Goal: Task Accomplishment & Management: Complete application form

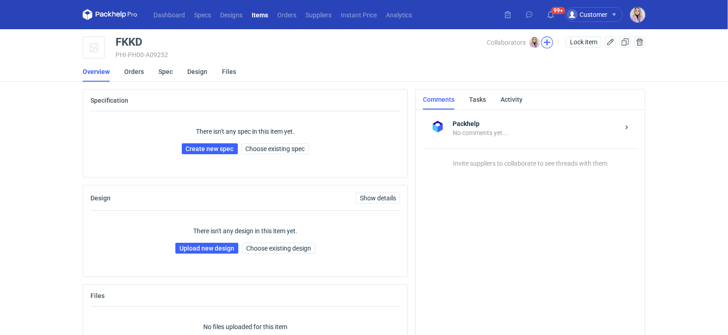
click at [547, 41] on button "button" at bounding box center [547, 43] width 12 height 12
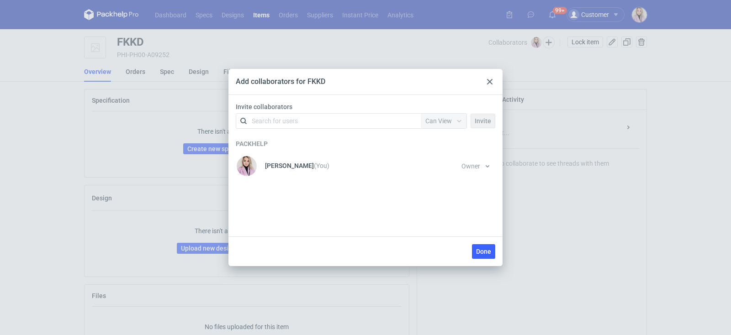
click at [359, 124] on div "Search for users" at bounding box center [326, 121] width 159 height 13
type input "polip"
click at [305, 143] on div "[PERSON_NAME] • Polipak" at bounding box center [295, 143] width 74 height 9
click at [443, 121] on span "Can View" at bounding box center [438, 120] width 26 height 7
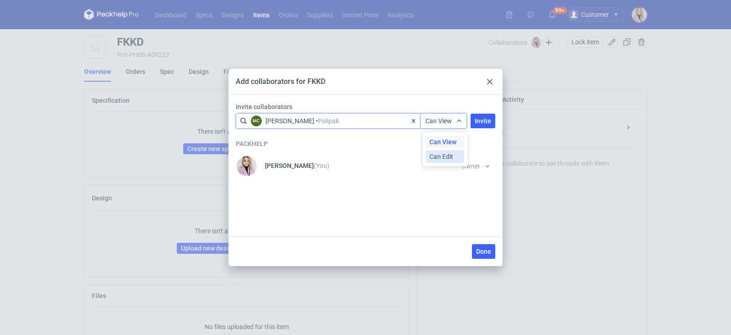
click at [442, 152] on span "Can Edit" at bounding box center [441, 156] width 24 height 9
click at [478, 121] on span "Invite" at bounding box center [482, 121] width 16 height 6
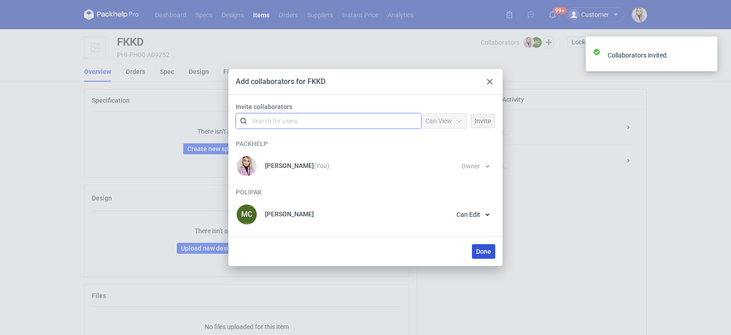
click at [481, 251] on span "Done" at bounding box center [483, 251] width 15 height 6
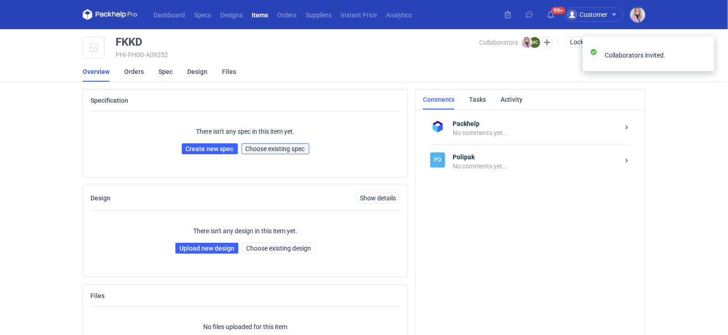
click at [292, 150] on span "Choose existing spec" at bounding box center [275, 149] width 59 height 6
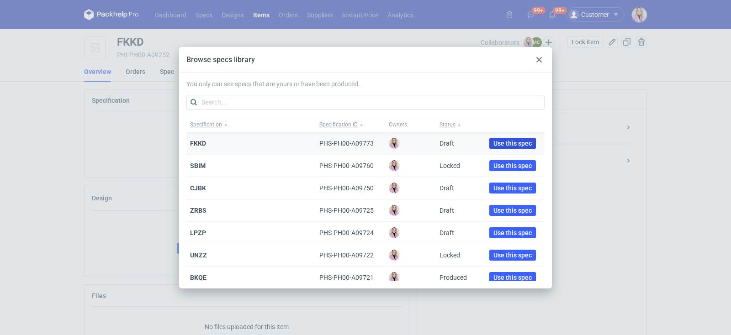
click at [497, 140] on span "Use this spec" at bounding box center [512, 143] width 38 height 6
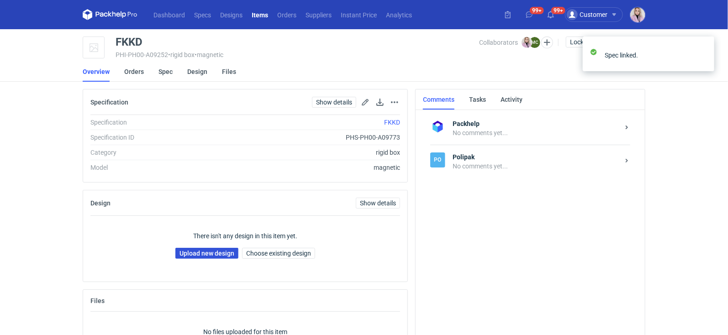
click at [196, 253] on link "Upload new design" at bounding box center [206, 253] width 63 height 11
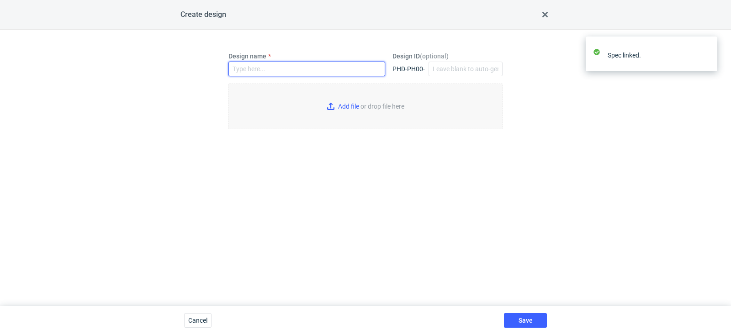
click at [244, 69] on input "Design name" at bounding box center [306, 69] width 157 height 15
paste input "FKKD"
type input "FKKD"
click at [338, 107] on input "Add file or drop file here" at bounding box center [365, 107] width 274 height 46
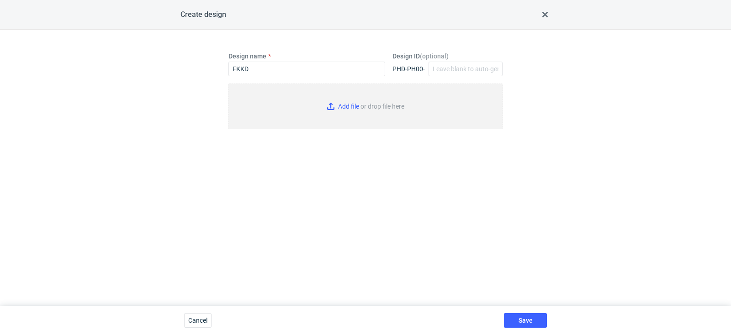
type input "C:\fakepath\warehouse__custom____FKKD__d0__oR965315999__sleeve__outside.pdf"
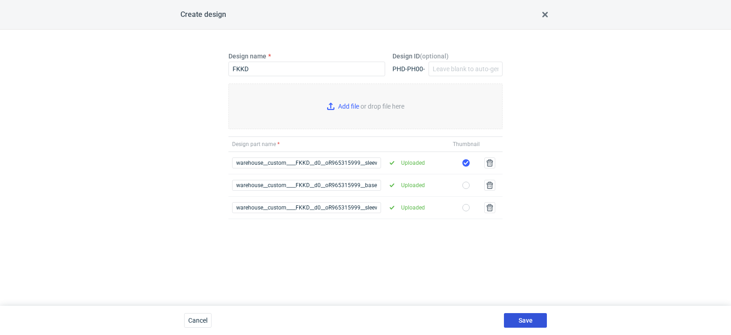
click at [527, 316] on button "Save" at bounding box center [525, 320] width 43 height 15
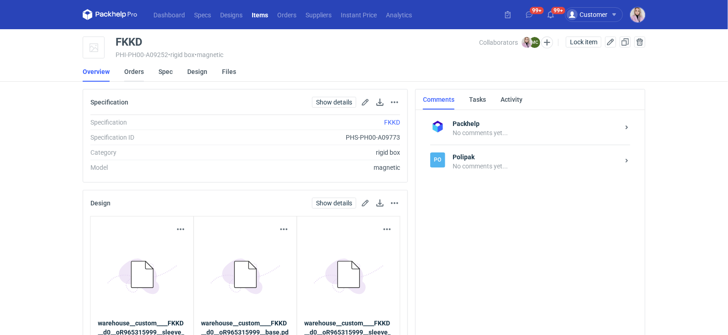
click at [135, 70] on link "Orders" at bounding box center [134, 72] width 20 height 20
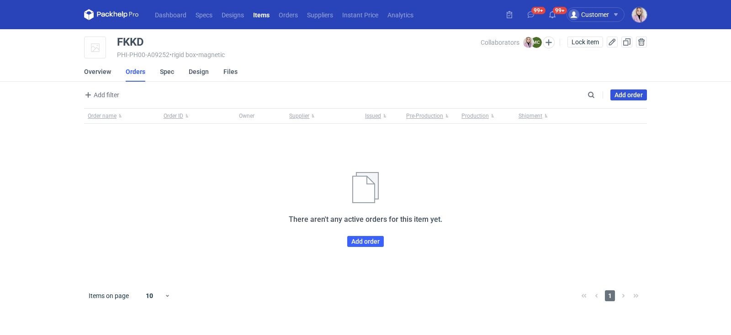
click at [628, 95] on link "Add order" at bounding box center [628, 95] width 37 height 11
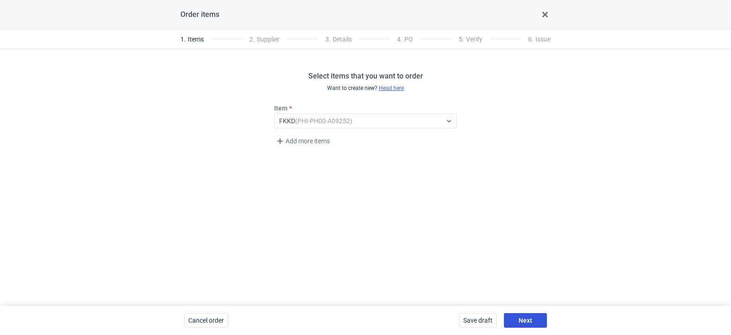
click at [527, 321] on span "Next" at bounding box center [525, 320] width 14 height 6
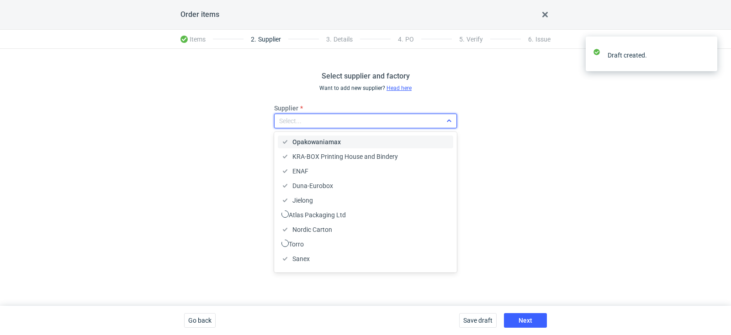
click at [308, 126] on div "Select..." at bounding box center [357, 121] width 167 height 13
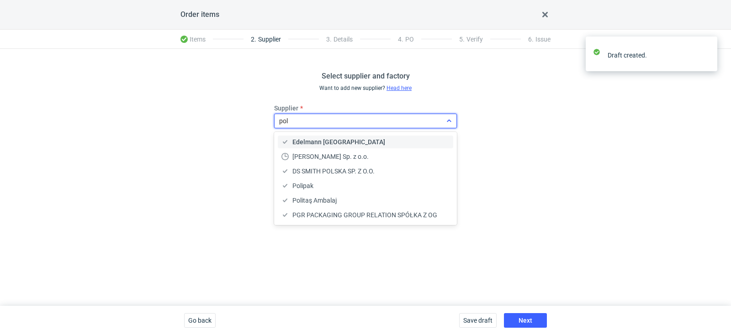
type input "poli"
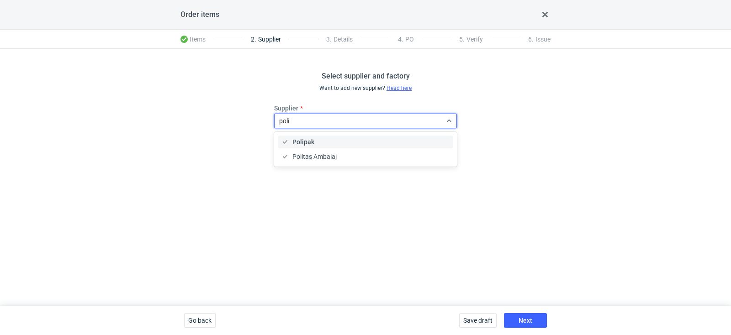
click at [316, 144] on div "Polipak" at bounding box center [365, 141] width 168 height 9
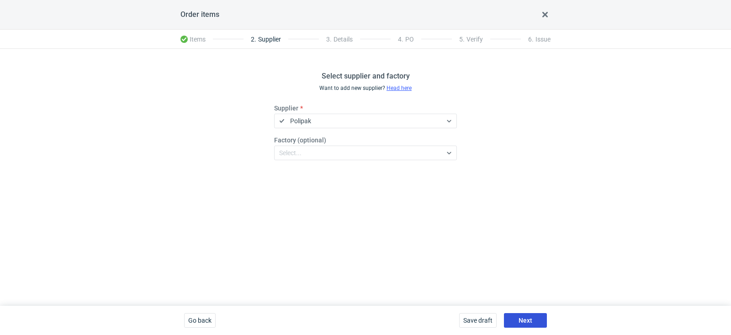
click at [523, 321] on span "Next" at bounding box center [525, 320] width 14 height 6
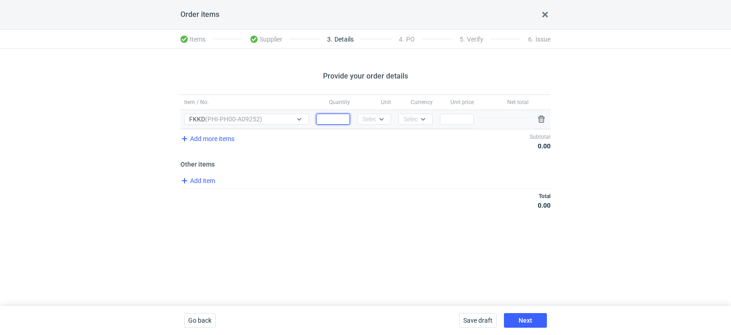
click at [328, 115] on input "Quantity" at bounding box center [333, 119] width 34 height 11
type input "2000"
click at [375, 120] on div "Select..." at bounding box center [373, 119] width 22 height 9
click at [375, 132] on div "pcs" at bounding box center [374, 138] width 26 height 13
click at [412, 119] on div "Select..." at bounding box center [414, 119] width 22 height 9
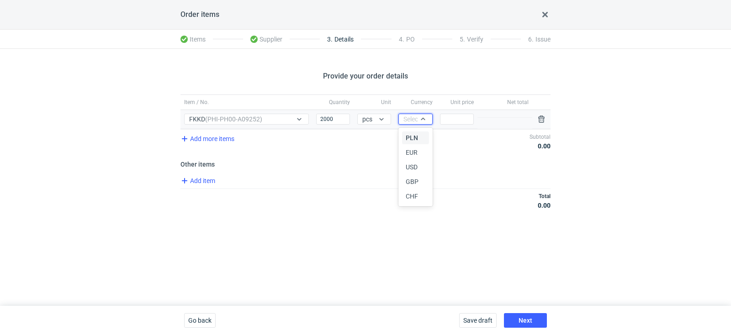
click at [415, 137] on span "PLN" at bounding box center [412, 137] width 12 height 9
click at [462, 115] on input "Price" at bounding box center [457, 119] width 34 height 11
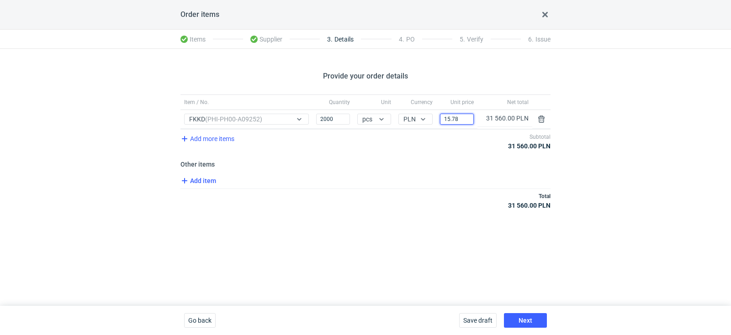
type input "15.78"
click at [200, 180] on span "Add item" at bounding box center [197, 180] width 37 height 11
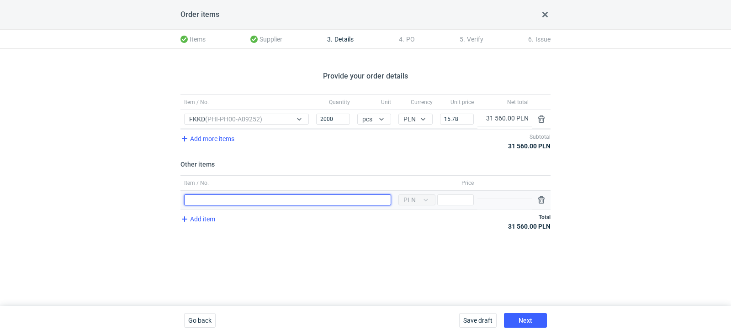
click at [216, 195] on input "Item / No." at bounding box center [287, 200] width 207 height 11
type input "Wykrojnik"
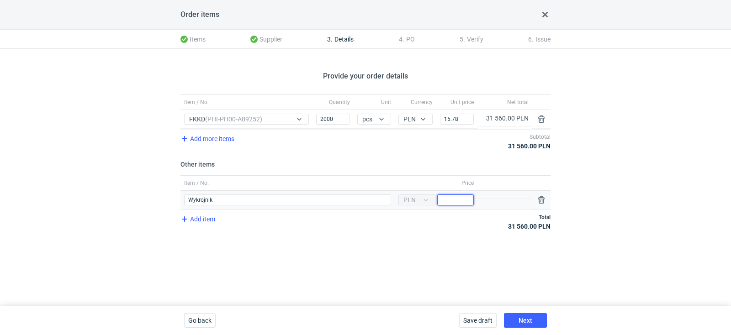
click at [462, 199] on input "Price" at bounding box center [455, 200] width 37 height 11
type input "1300"
click at [451, 232] on div "Add item Total 31 560.00 PLN" at bounding box center [365, 222] width 370 height 24
click at [527, 320] on span "Next" at bounding box center [525, 320] width 14 height 6
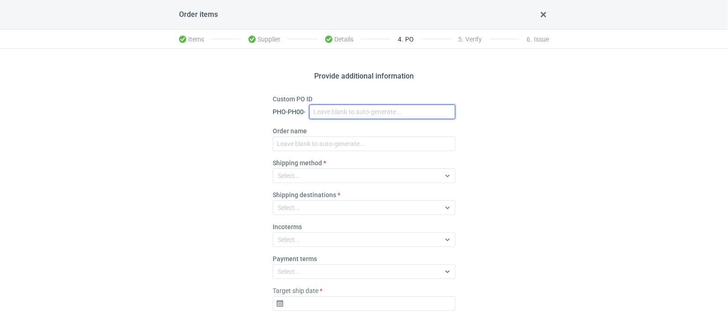
click at [328, 112] on input "Custom PO ID" at bounding box center [382, 112] width 146 height 15
paste input "R965315999_FKKD"
type input "R965315999_FKKD"
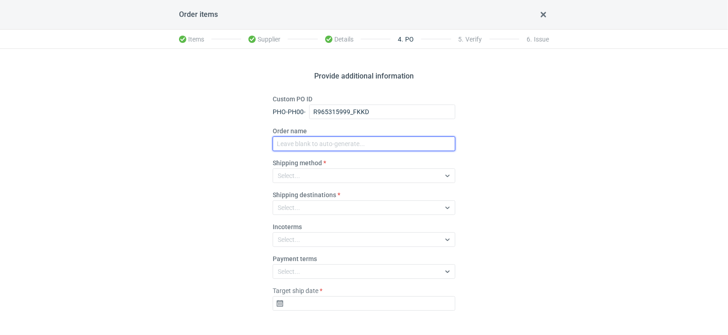
click at [311, 144] on input "Order name" at bounding box center [364, 144] width 183 height 15
paste input "R965315999_FKKD"
type input "R965315999_FKKD"
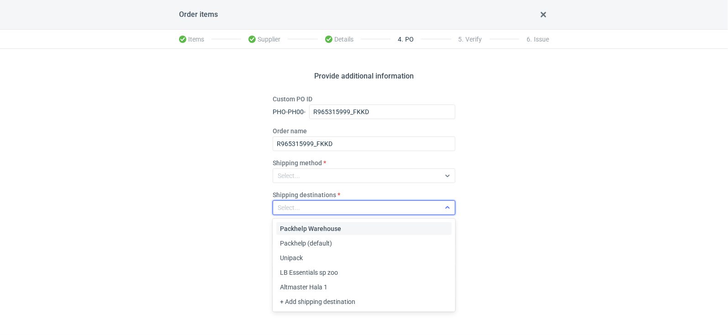
click at [306, 206] on div "Select..." at bounding box center [356, 207] width 167 height 13
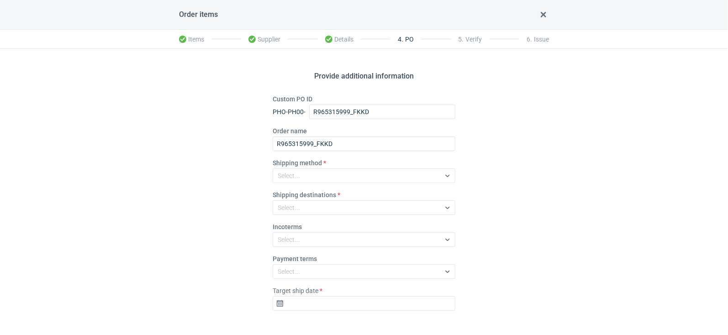
click at [236, 243] on div "Provide additional information Custom PO ID PHO-PH00- R965315999_FKKD Order nam…" at bounding box center [364, 194] width 728 height 291
click at [291, 242] on div "Select..." at bounding box center [289, 239] width 22 height 9
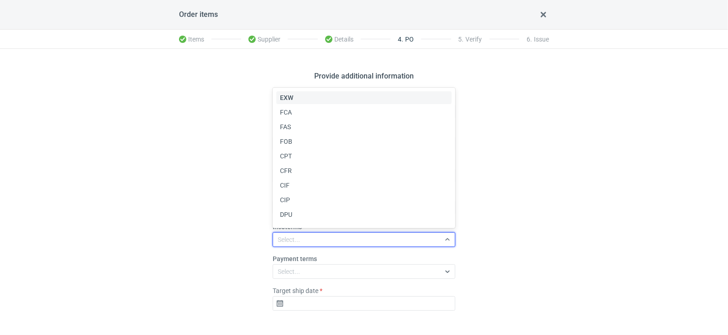
click at [298, 96] on div "EXW" at bounding box center [364, 97] width 168 height 9
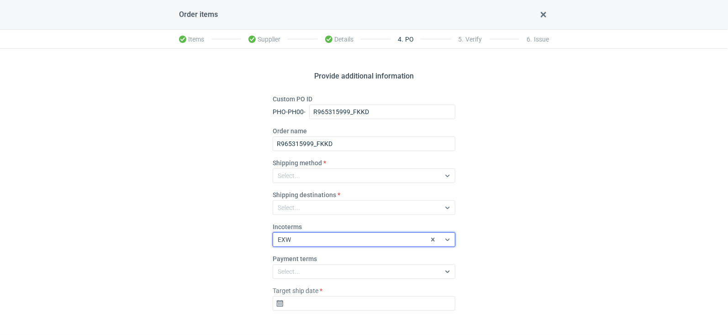
scroll to position [33, 0]
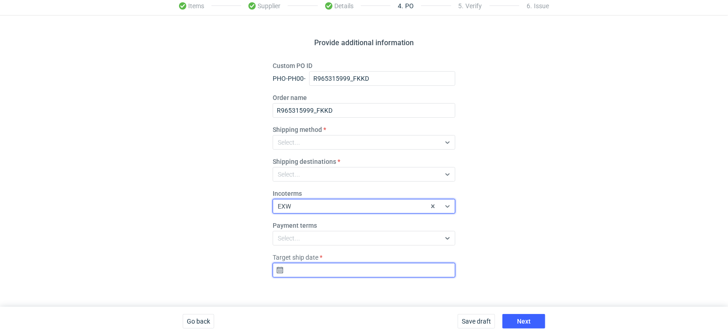
click at [302, 269] on input "Target ship date" at bounding box center [364, 270] width 183 height 15
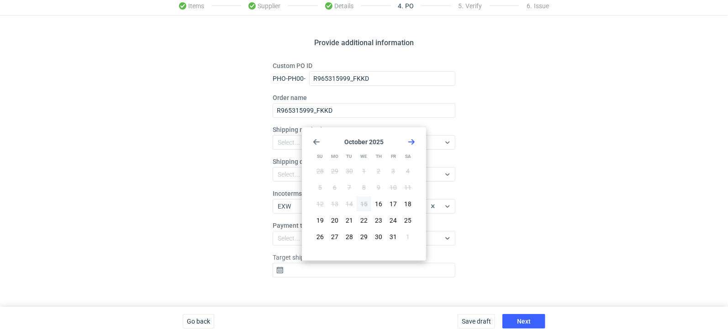
click at [410, 138] on icon "Go forward 1 month" at bounding box center [411, 141] width 7 height 7
click at [366, 218] on span "19" at bounding box center [363, 220] width 7 height 9
type input "[DATE]"
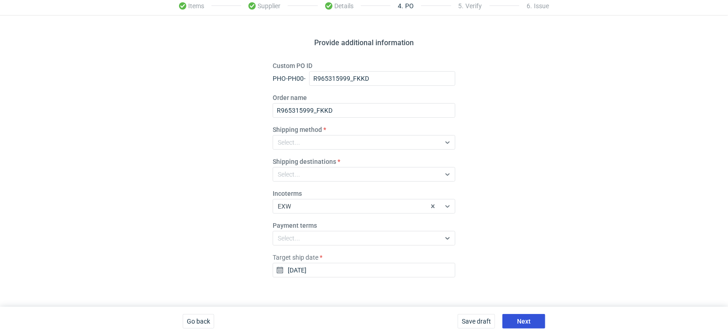
click at [519, 320] on span "Next" at bounding box center [524, 321] width 14 height 6
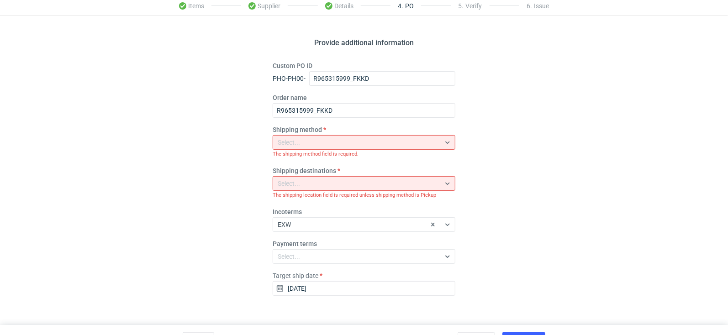
click at [304, 144] on div "Select..." at bounding box center [356, 142] width 167 height 13
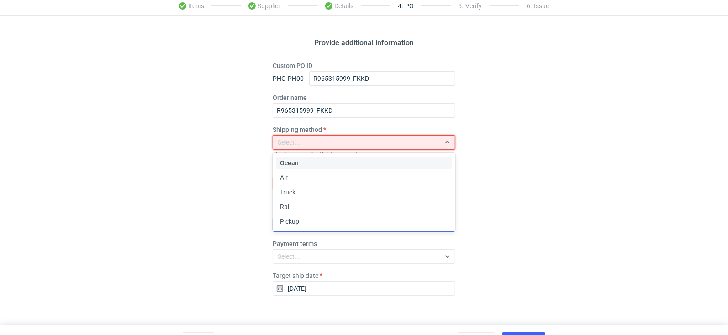
click at [296, 221] on span "Pickup" at bounding box center [289, 221] width 19 height 9
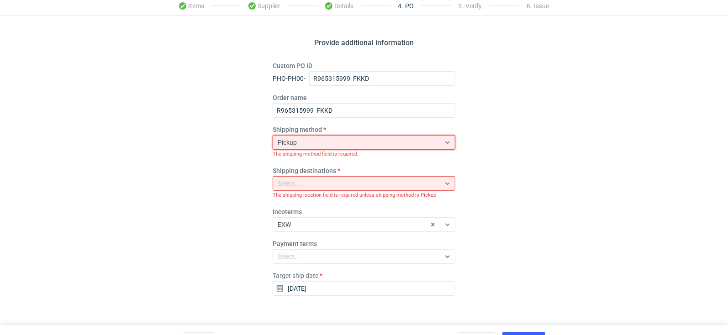
click at [519, 247] on div "Provide additional information Custom PO ID PHO-PH00- R965315999_FKKD Order nam…" at bounding box center [364, 171] width 728 height 310
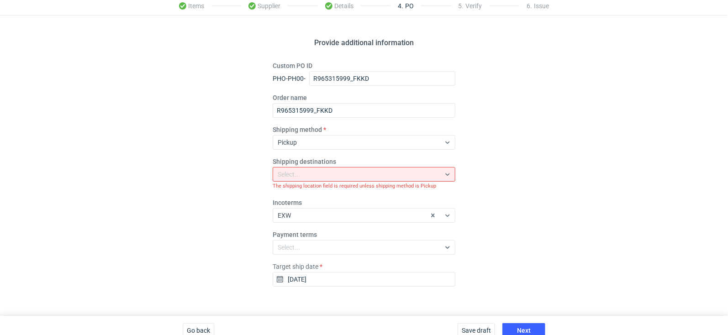
click at [366, 179] on div "Select..." at bounding box center [356, 174] width 167 height 13
click at [536, 204] on div "Provide additional information Custom PO ID PHO-PH00- R965315999_FKKD Order nam…" at bounding box center [364, 166] width 728 height 300
click at [526, 335] on button "Next" at bounding box center [523, 330] width 43 height 15
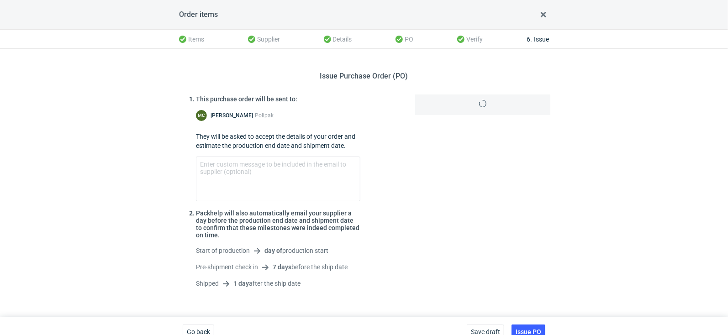
scroll to position [11, 0]
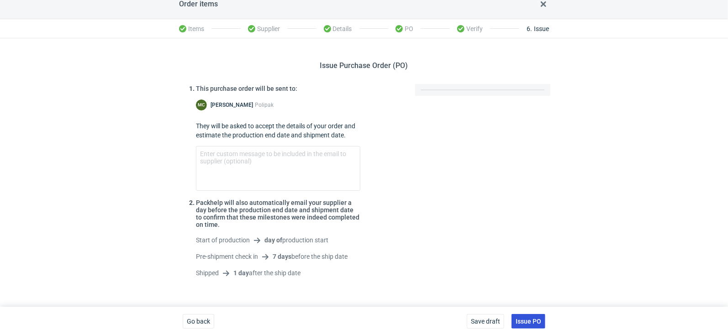
click at [526, 319] on span "Issue PO" at bounding box center [529, 321] width 26 height 6
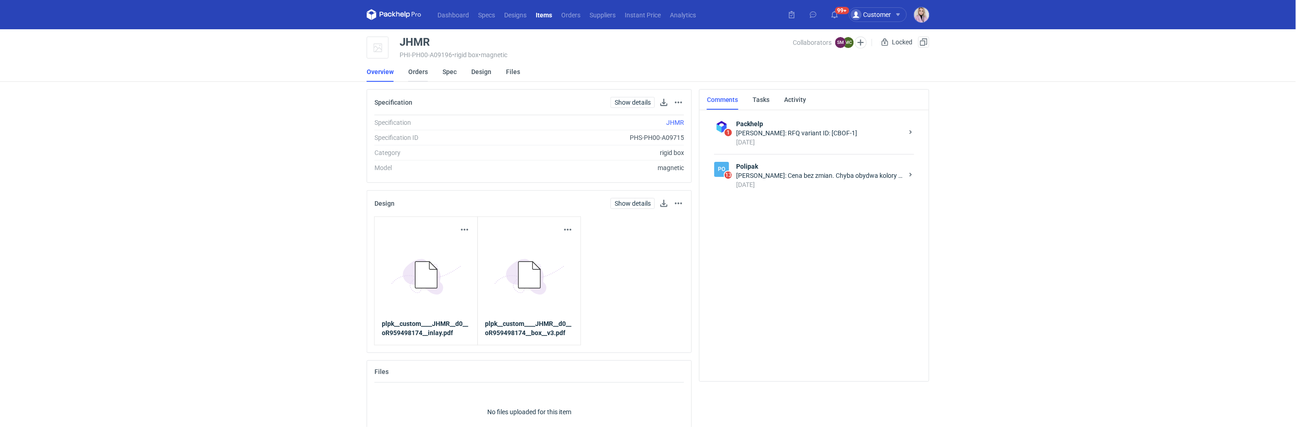
click at [420, 69] on link "Orders" at bounding box center [418, 72] width 20 height 20
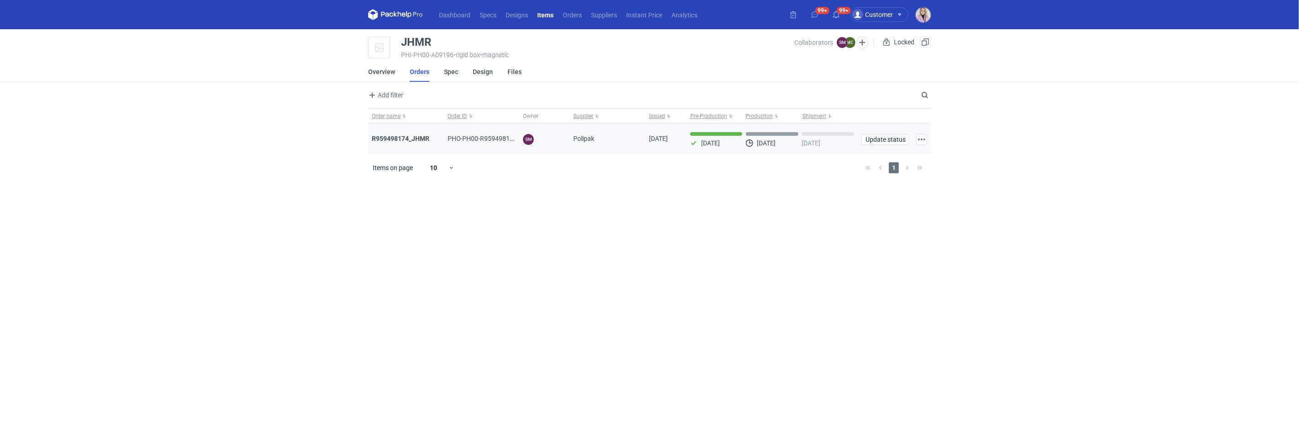
click at [585, 132] on div "Polipak" at bounding box center [607, 138] width 76 height 29
click at [603, 5] on nav "Dashboard Specs Designs Items Orders Suppliers Instant Price Analytics" at bounding box center [535, 14] width 334 height 29
click at [602, 17] on link "Suppliers" at bounding box center [603, 14] width 35 height 11
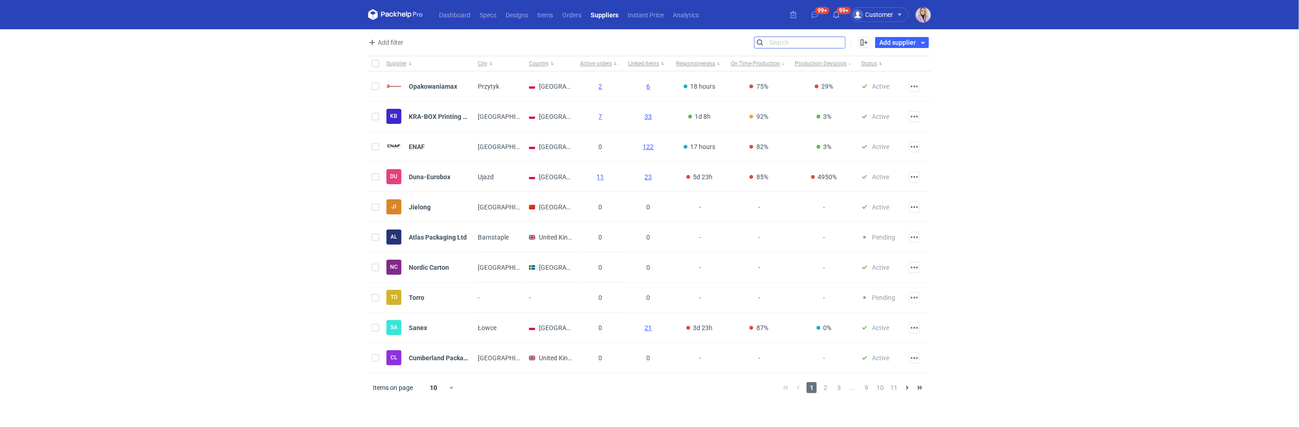
click at [843, 45] on input "Search" at bounding box center [799, 42] width 90 height 11
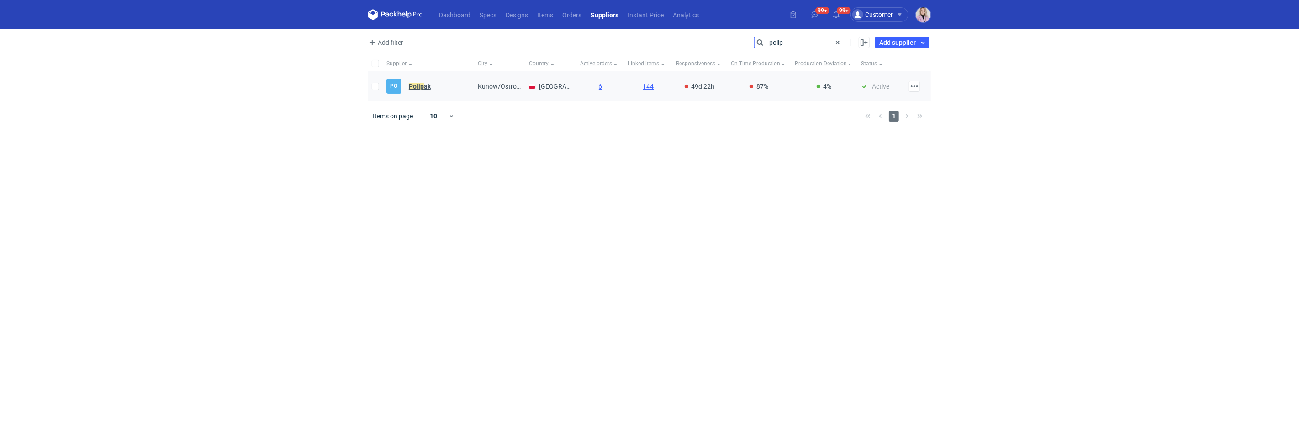
type input "polip"
click at [426, 85] on strong "Polip ak" at bounding box center [420, 86] width 22 height 7
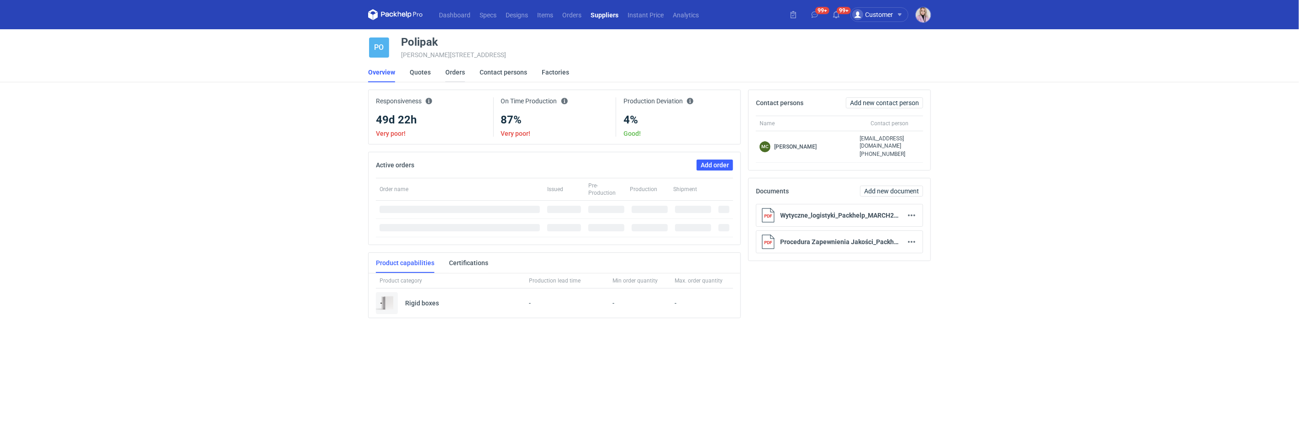
click at [453, 73] on link "Orders" at bounding box center [455, 72] width 20 height 20
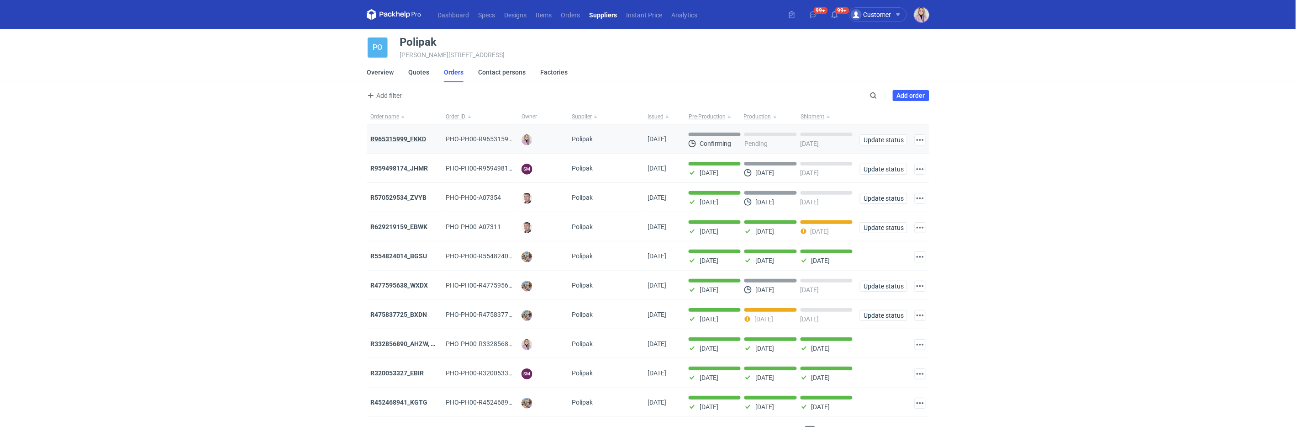
click at [400, 136] on strong "R965315999_FKKD" at bounding box center [398, 138] width 56 height 7
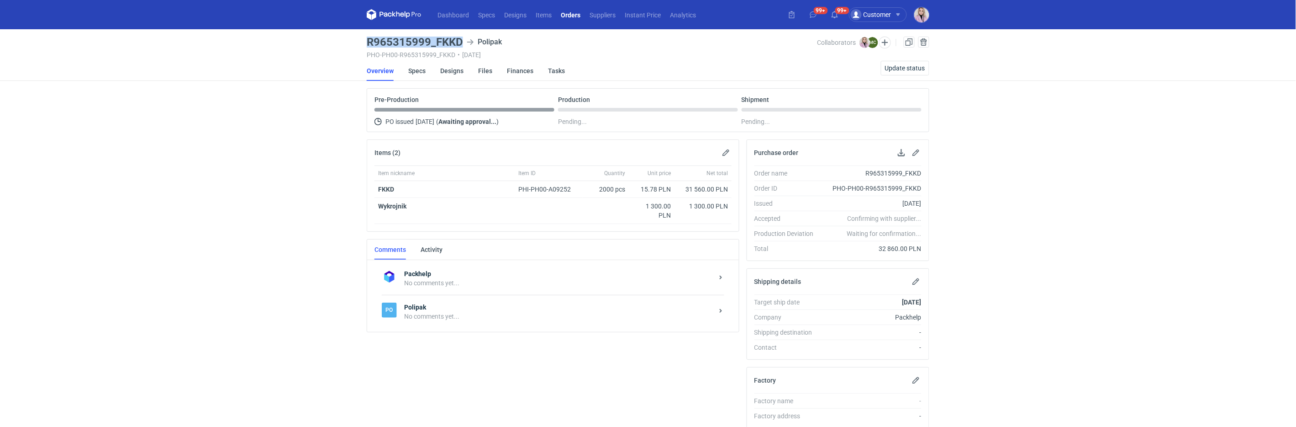
drag, startPoint x: 460, startPoint y: 41, endPoint x: 367, endPoint y: 42, distance: 93.6
click at [366, 42] on main "R965315999_FKKD Polipak PHO-PH00-R965315999_FKKD • 15/10/2025 Collaborators Kla…" at bounding box center [648, 315] width 570 height 572
copy h3 "R965315999_FKKD"
